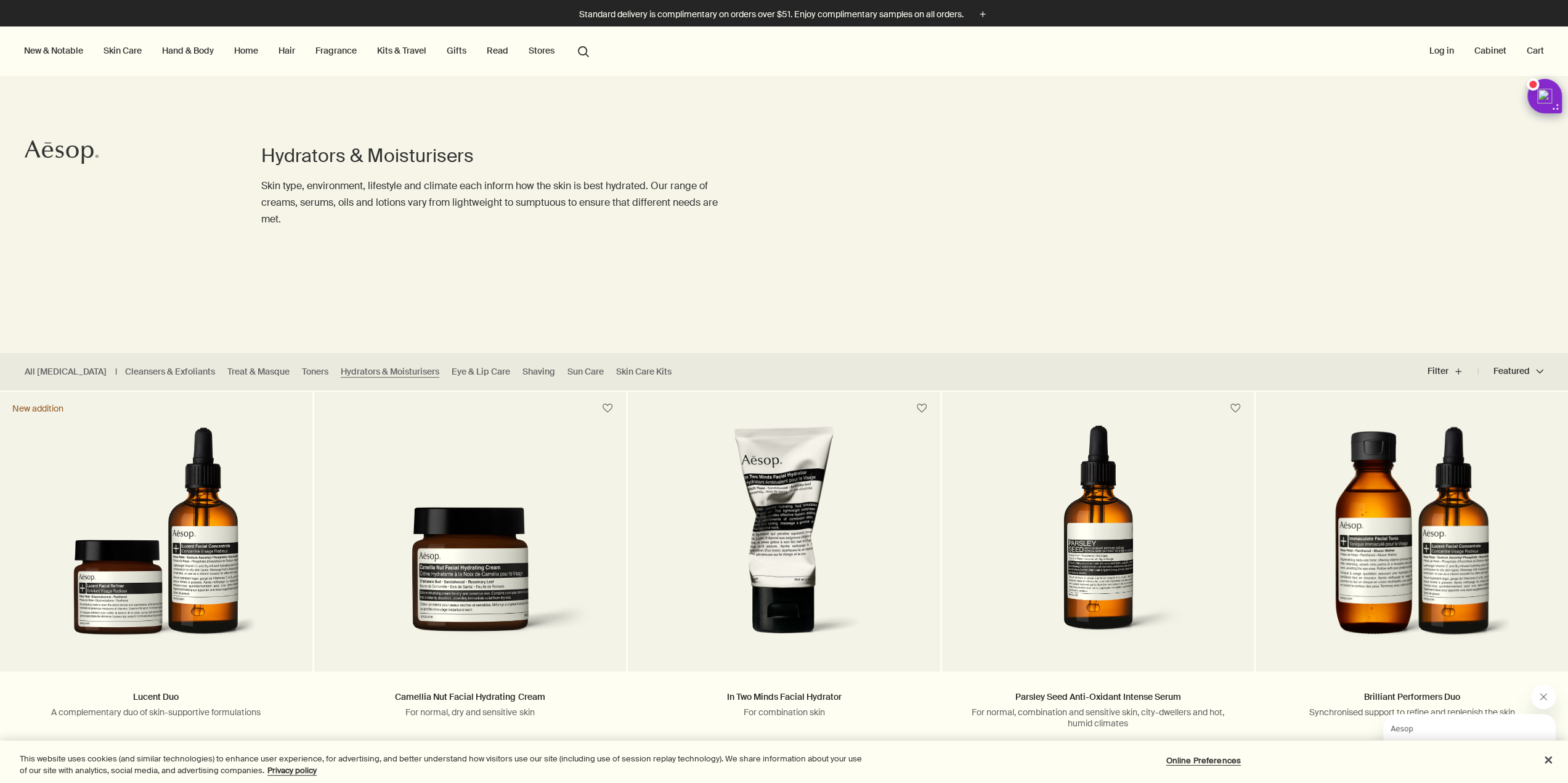
click at [120, 50] on link "Skin Care" at bounding box center [122, 50] width 43 height 16
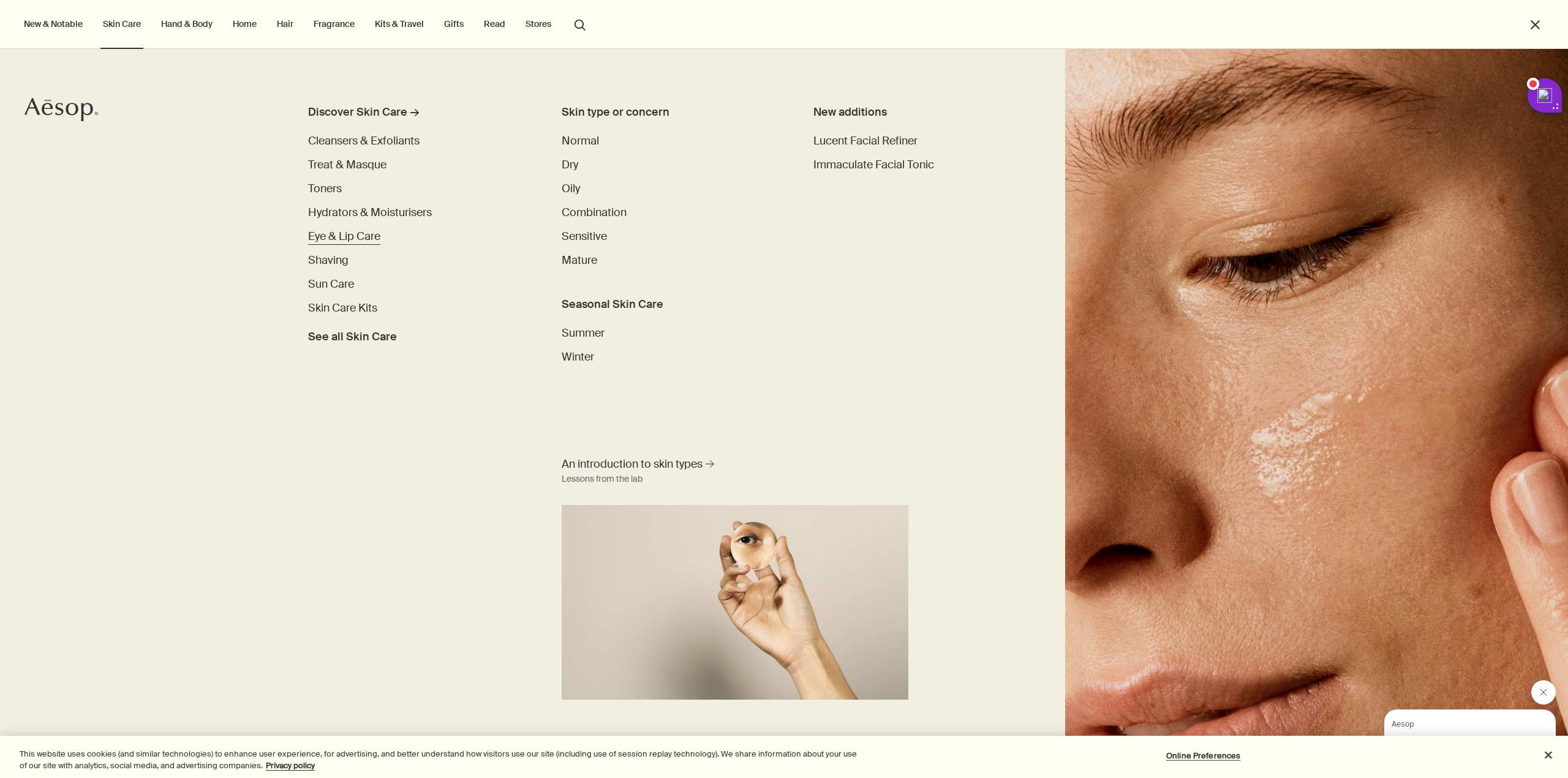
click at [341, 240] on span "Eye & Lip Care" at bounding box center [344, 236] width 72 height 15
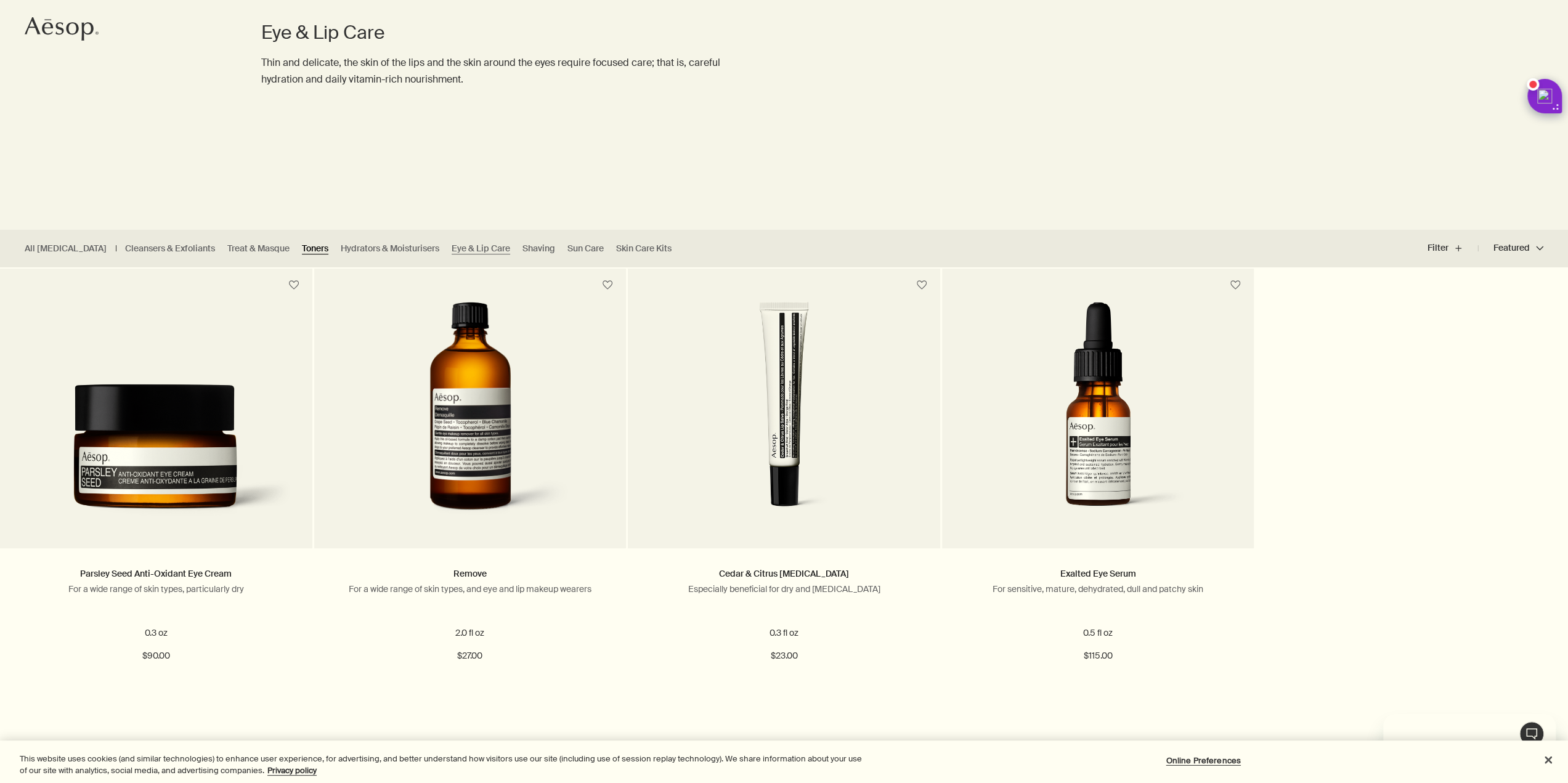
click at [302, 250] on link "Toners" at bounding box center [315, 248] width 27 height 12
